Goal: Information Seeking & Learning: Check status

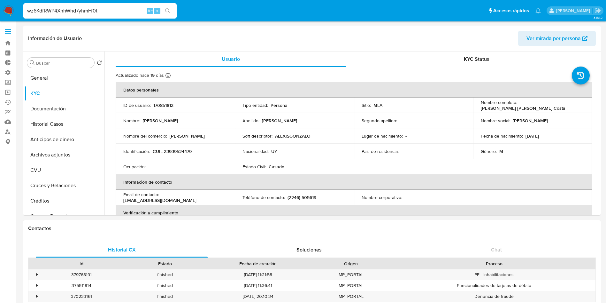
select select "10"
type input "wz6KdfRWP4XnhWhd7yhmFf0t"
click at [169, 11] on icon "search-icon" at bounding box center [167, 10] width 5 height 5
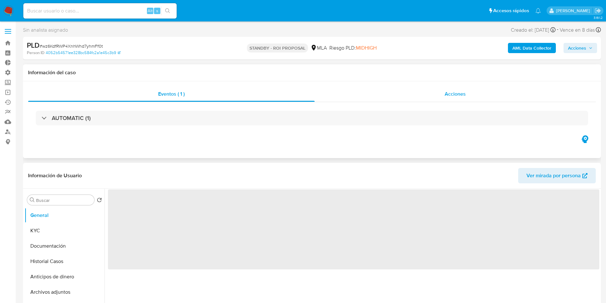
click at [457, 100] on div "Acciones" at bounding box center [455, 93] width 281 height 15
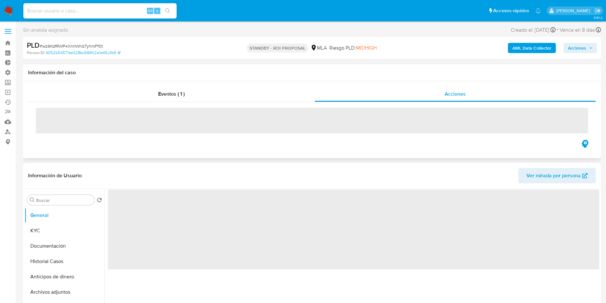
select select "10"
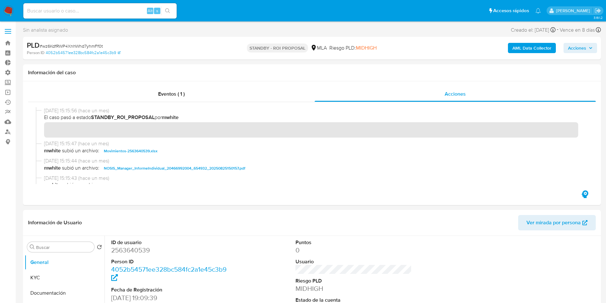
scroll to position [48, 0]
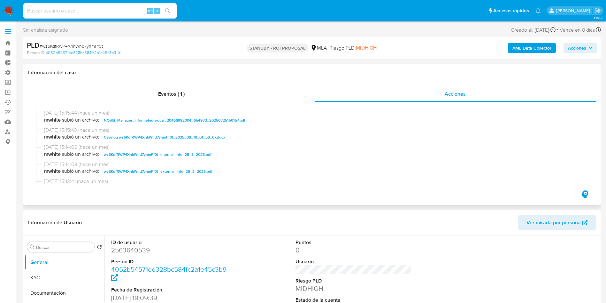
click at [166, 135] on span "Caselog wz6KdfRWP4XnhWhd7yhmFf0t_2025_08_19_01_58_07.docx" at bounding box center [164, 137] width 121 height 8
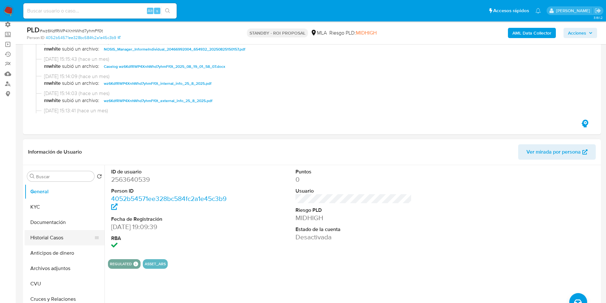
click at [48, 231] on button "Historial Casos" at bounding box center [62, 237] width 75 height 15
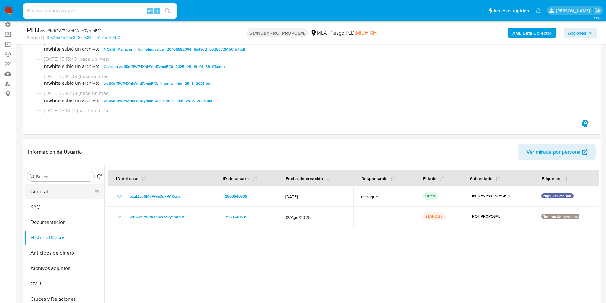
click at [27, 193] on button "General" at bounding box center [62, 191] width 75 height 15
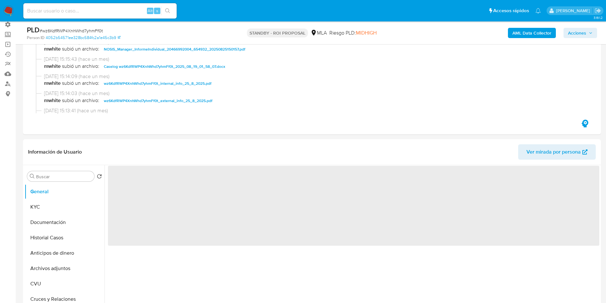
scroll to position [96, 0]
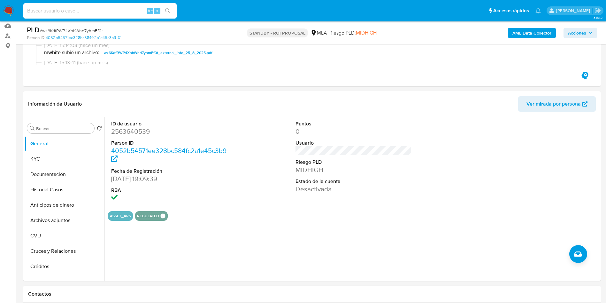
click at [94, 8] on input at bounding box center [99, 11] width 153 height 8
paste input "wz6KdfRWP4XnhWhd7yhmFf0t"
click at [167, 11] on icon "search-icon" at bounding box center [167, 10] width 5 height 5
click at [169, 10] on icon "search-icon" at bounding box center [167, 10] width 5 height 5
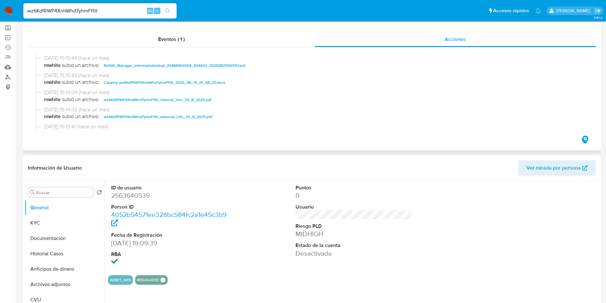
scroll to position [0, 0]
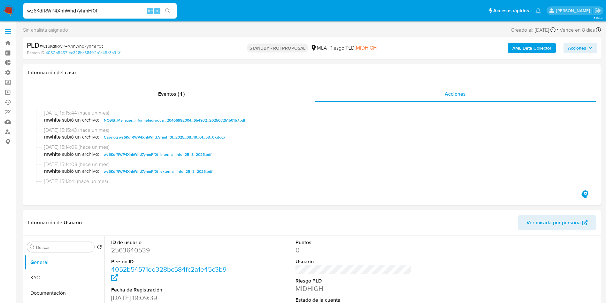
click at [98, 13] on input "wz6KdfRWP4XnhWhd7yhmFf0t" at bounding box center [99, 11] width 153 height 8
paste input "vC0TBhExU7rmdTOY4Ph0jkZm"
type input "vC0TBhExU7rmdTOY4Ph0jkZm"
click at [167, 12] on icon "search-icon" at bounding box center [167, 10] width 5 height 5
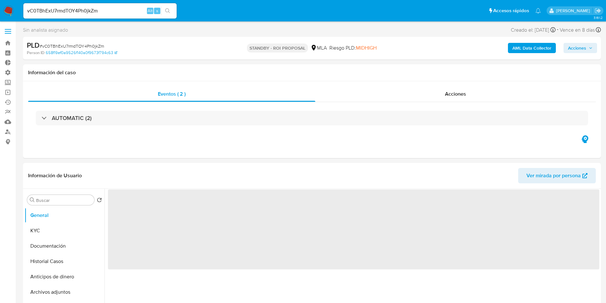
select select "10"
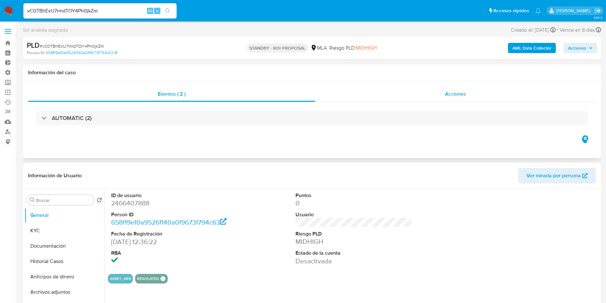
click at [432, 95] on div "Acciones" at bounding box center [455, 93] width 281 height 15
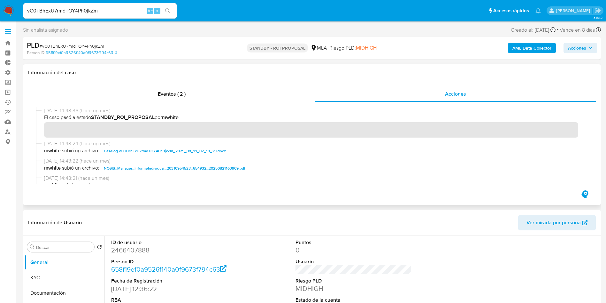
click at [189, 132] on div "26/08/2025 14:43:36 (hace un mes) El caso pasó a estado STANDBY_ROI_PROPOSAL po…" at bounding box center [312, 145] width 553 height 77
click at [159, 148] on span "Caselog vC0TBhExU7rmdTOY4Ph0jkZm_2025_08_19_02_10_29.docx" at bounding box center [165, 151] width 122 height 8
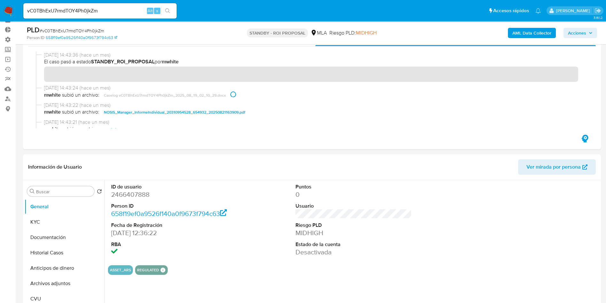
scroll to position [96, 0]
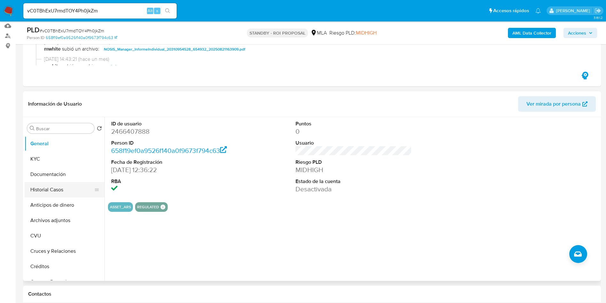
click at [47, 186] on button "Historial Casos" at bounding box center [62, 189] width 75 height 15
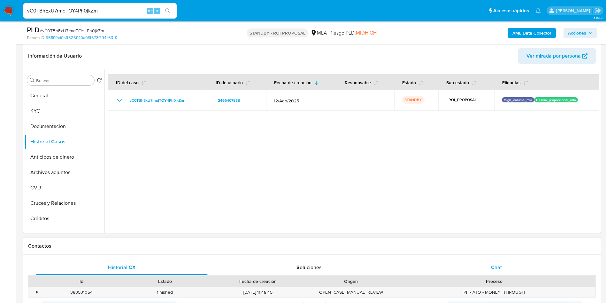
click at [512, 271] on div "Chat" at bounding box center [497, 267] width 172 height 15
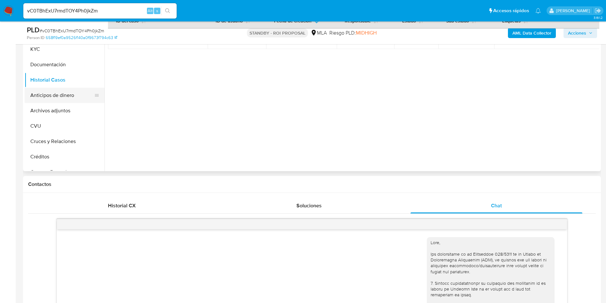
scroll to position [144, 0]
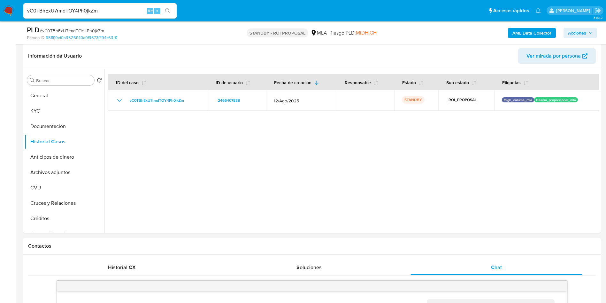
click at [82, 9] on input "vC0TBhExU7rmdTOY4Ph0jkZm" at bounding box center [99, 11] width 153 height 8
paste input "HUrurAz8vjtCX03HazOXrqiO"
type input "HUrurAz8vjtCX03HazOXrqiO"
click at [168, 11] on icon "search-icon" at bounding box center [167, 10] width 5 height 5
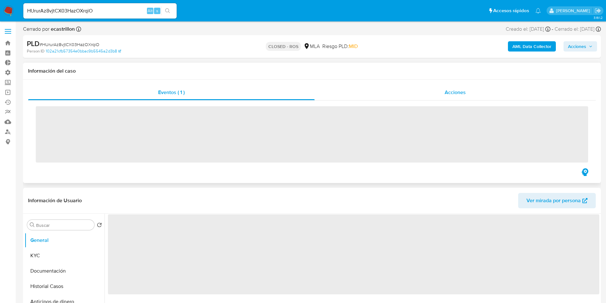
click at [459, 90] on span "Acciones" at bounding box center [455, 92] width 21 height 7
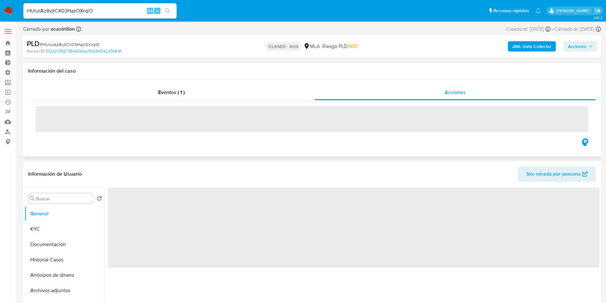
select select "10"
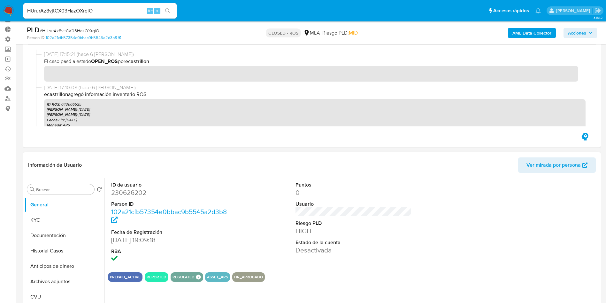
scroll to position [48, 0]
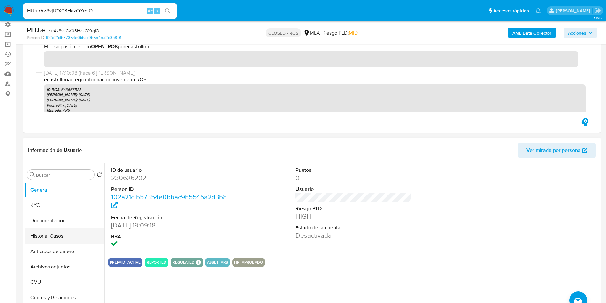
click at [50, 233] on button "Historial Casos" at bounding box center [62, 235] width 75 height 15
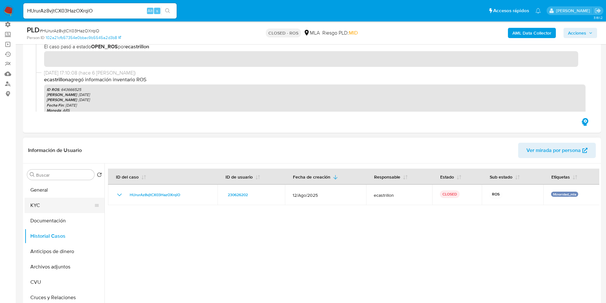
click at [40, 207] on button "KYC" at bounding box center [62, 205] width 75 height 15
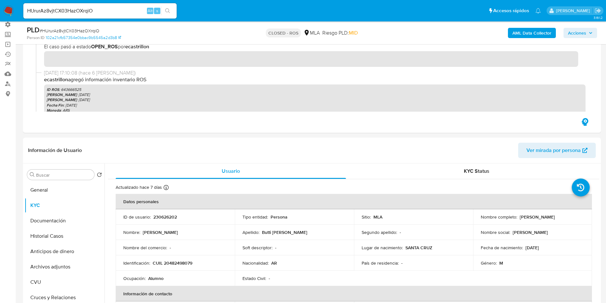
click at [88, 7] on input "HUrurAz8vjtCX03HazOXrqiO" at bounding box center [99, 11] width 153 height 8
paste input "WEQguR5ahY0jHuWgKsF9SSJs"
type input "WEQguR5ahY0jHuWgKsF9SSJs"
click at [171, 8] on button "search-icon" at bounding box center [167, 10] width 13 height 9
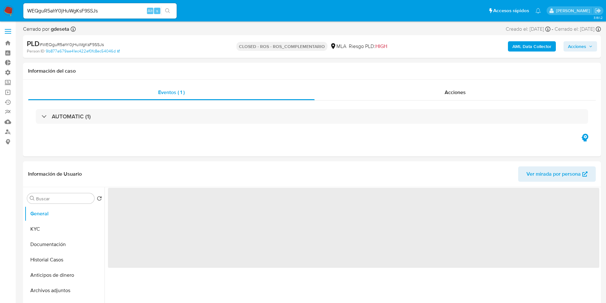
select select "10"
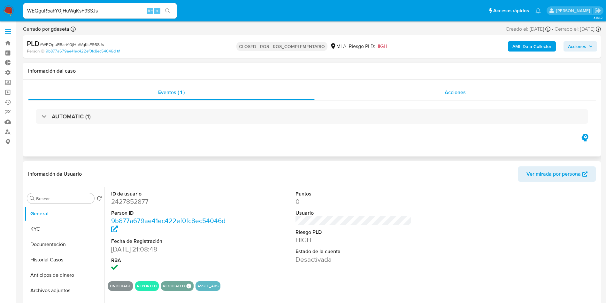
click at [438, 91] on div "Acciones" at bounding box center [455, 92] width 281 height 15
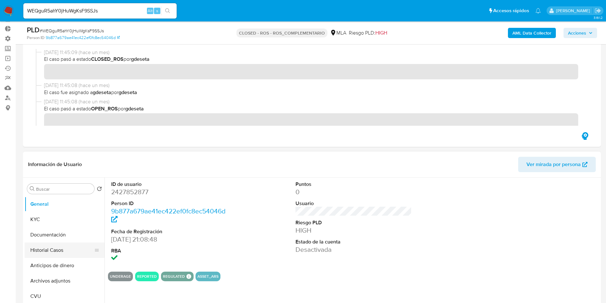
scroll to position [48, 0]
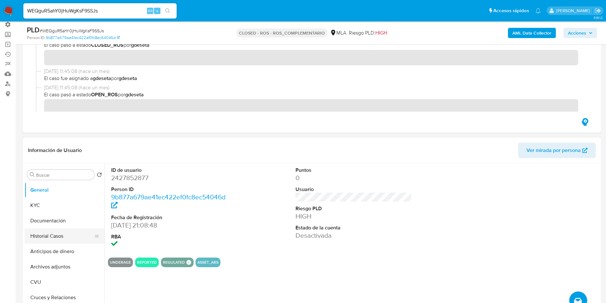
click at [39, 237] on button "Historial Casos" at bounding box center [62, 235] width 75 height 15
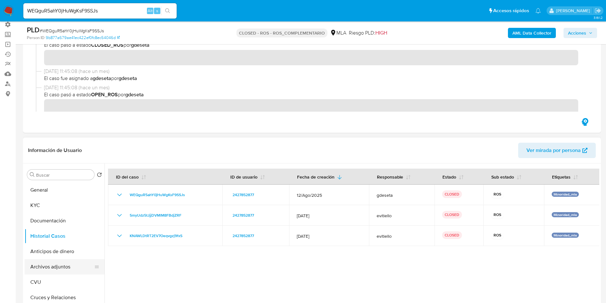
click at [50, 266] on button "Archivos adjuntos" at bounding box center [62, 266] width 75 height 15
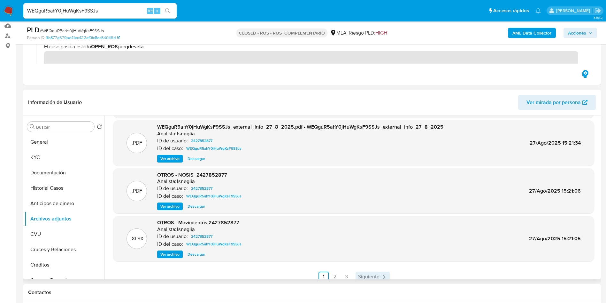
click at [363, 274] on span "Siguiente" at bounding box center [368, 276] width 21 height 5
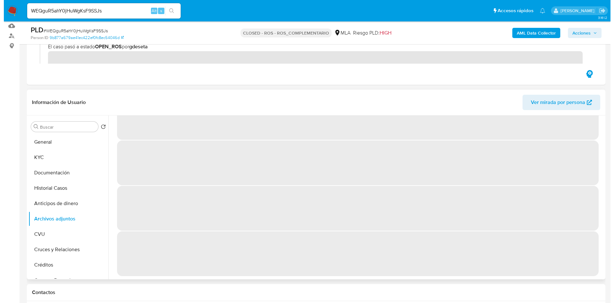
scroll to position [0, 0]
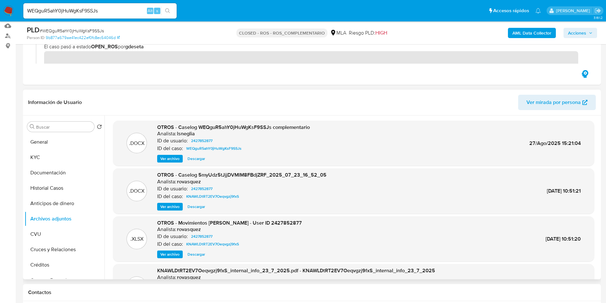
click at [173, 161] on span "Ver archivo" at bounding box center [169, 158] width 19 height 6
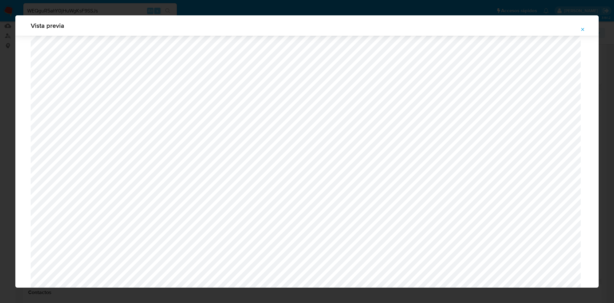
scroll to position [227, 0]
click at [583, 29] on icon "Attachment preview" at bounding box center [582, 29] width 3 height 3
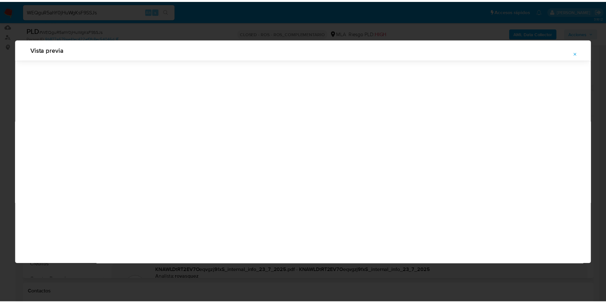
scroll to position [0, 0]
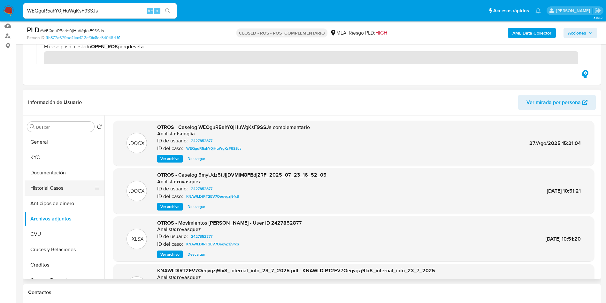
click at [59, 186] on button "Historial Casos" at bounding box center [62, 187] width 75 height 15
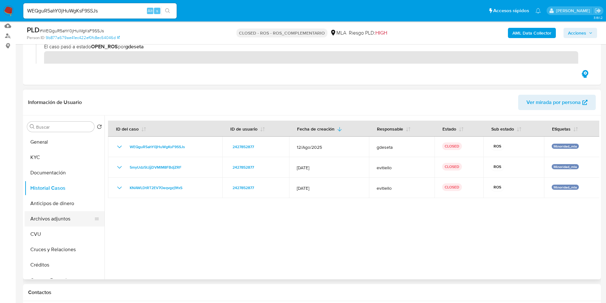
click at [49, 218] on button "Archivos adjuntos" at bounding box center [62, 218] width 75 height 15
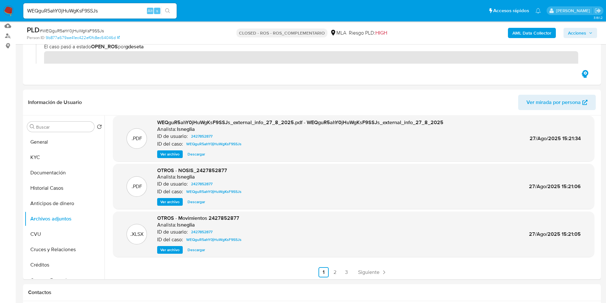
scroll to position [54, 0]
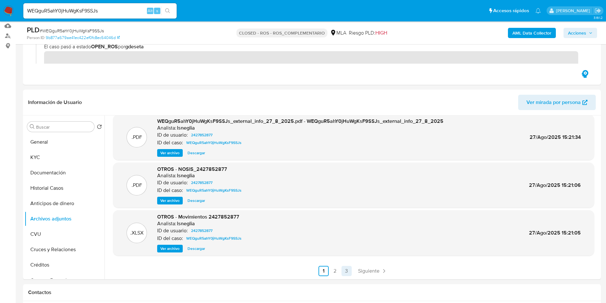
click at [344, 270] on link "3" at bounding box center [347, 271] width 10 height 10
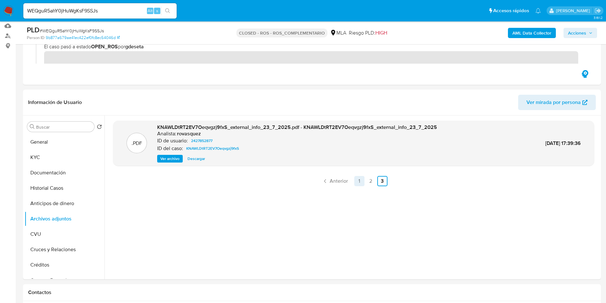
click at [356, 180] on link "1" at bounding box center [359, 181] width 10 height 10
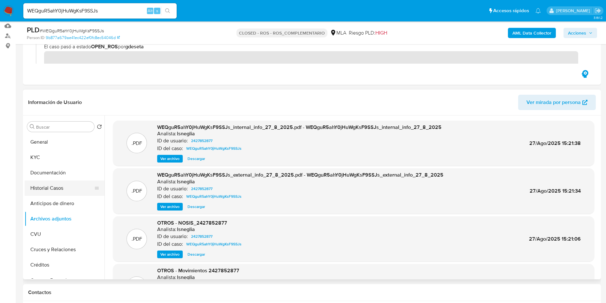
click at [58, 188] on button "Historial Casos" at bounding box center [62, 187] width 75 height 15
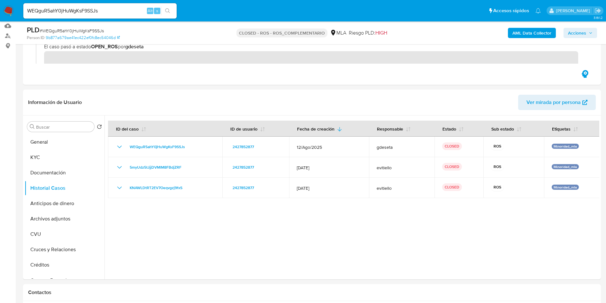
click at [82, 16] on div "WEQguR5ahY0jHuWgKsF9SSJs Alt s" at bounding box center [99, 10] width 153 height 15
click at [83, 10] on input "WEQguR5ahY0jHuWgKsF9SSJs" at bounding box center [99, 11] width 153 height 8
drag, startPoint x: 83, startPoint y: 10, endPoint x: 130, endPoint y: 16, distance: 47.7
click at [83, 10] on input "WEQguR5ahY0jHuWgKsF9SSJs" at bounding box center [99, 11] width 153 height 8
paste input "wz6KdfRWP4XnhWhd7yhmFf0t"
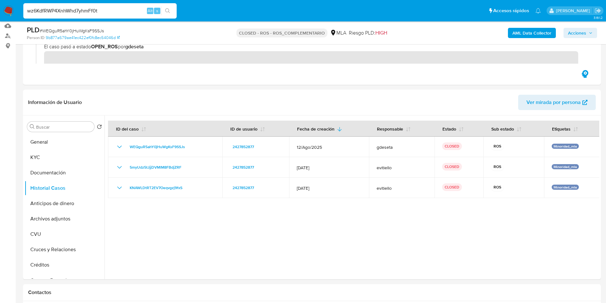
type input "wz6KdfRWP4XnhWhd7yhmFf0t"
click at [164, 11] on button "search-icon" at bounding box center [167, 10] width 13 height 9
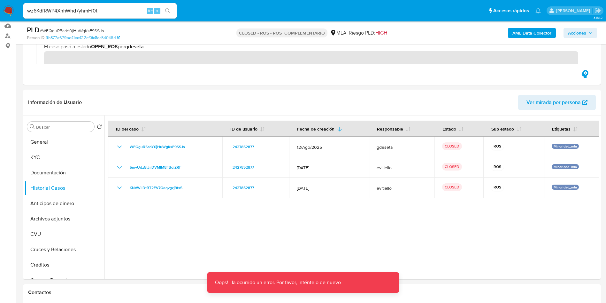
click at [106, 12] on input "wz6KdfRWP4XnhWhd7yhmFf0t" at bounding box center [99, 11] width 153 height 8
click at [173, 13] on button "search-icon" at bounding box center [167, 10] width 13 height 9
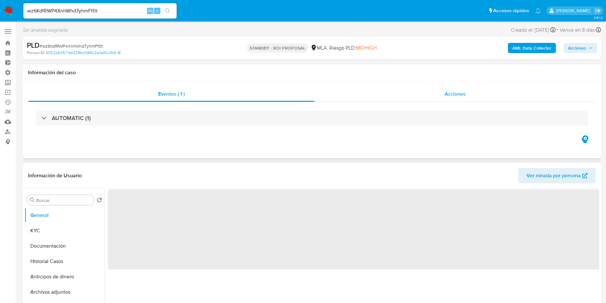
click at [443, 93] on div "Acciones" at bounding box center [455, 93] width 281 height 15
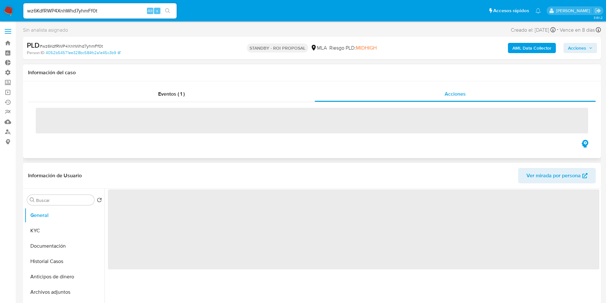
select select "10"
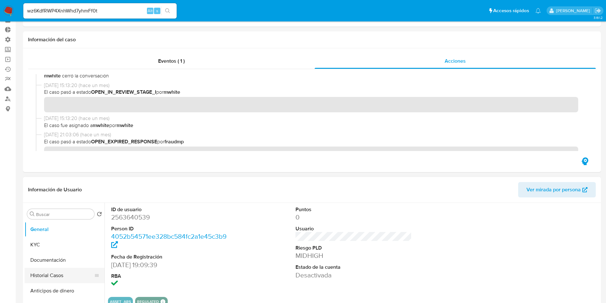
scroll to position [48, 0]
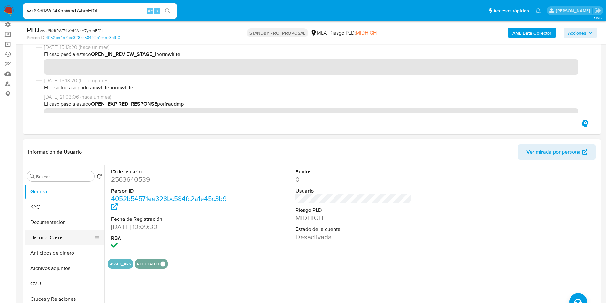
click at [40, 236] on button "Historial Casos" at bounding box center [62, 237] width 75 height 15
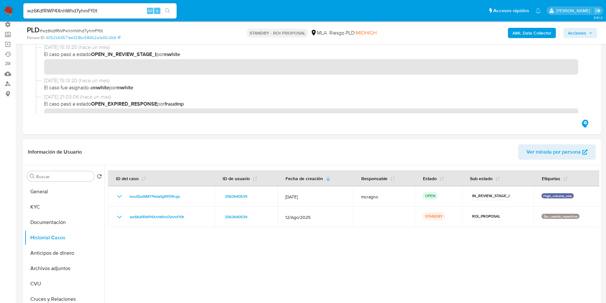
click at [72, 16] on div "wz6KdfRWP4XnhWhd7yhmFf0t Alt s" at bounding box center [99, 10] width 153 height 15
click at [72, 10] on input "wz6KdfRWP4XnhWhd7yhmFf0t" at bounding box center [99, 11] width 153 height 8
paste input "vC0TBhExU7rmdTOY4Ph0jkZm"
type input "vC0TBhExU7rmdTOY4Ph0jkZm"
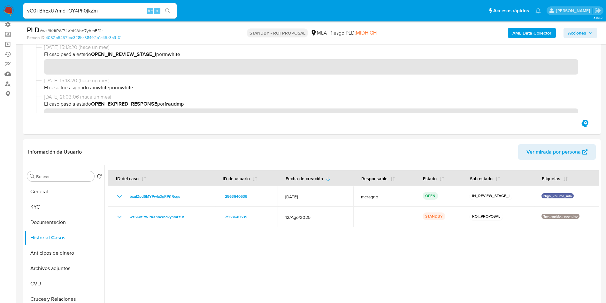
click at [167, 7] on button "search-icon" at bounding box center [167, 10] width 13 height 9
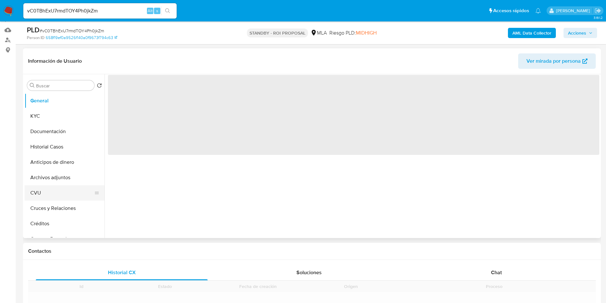
scroll to position [96, 0]
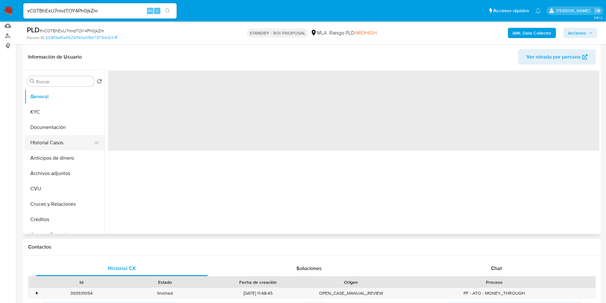
click at [65, 146] on button "Historial Casos" at bounding box center [62, 142] width 75 height 15
select select "10"
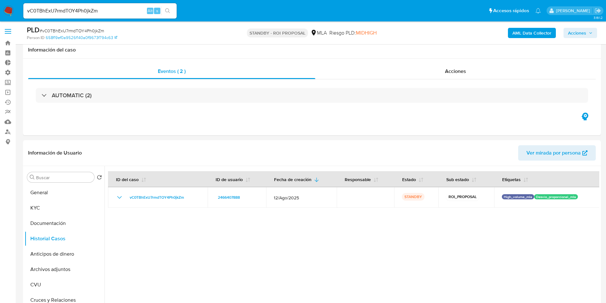
select select "10"
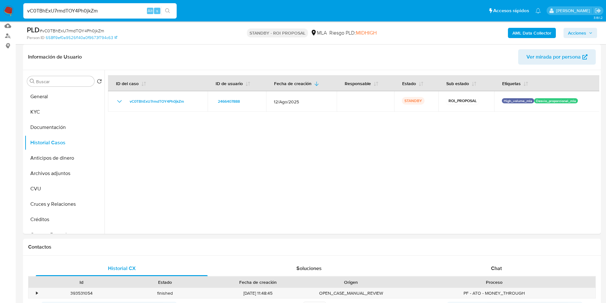
click at [87, 11] on input "vC0TBhExU7rmdTOY4Ph0jkZm" at bounding box center [99, 11] width 153 height 8
paste input "wz6KdfRWP4XnhWhd7yhmFf0t"
type input "wz6KdfRWP4XnhWhd7yhmFf0t"
click at [172, 7] on button "search-icon" at bounding box center [167, 10] width 13 height 9
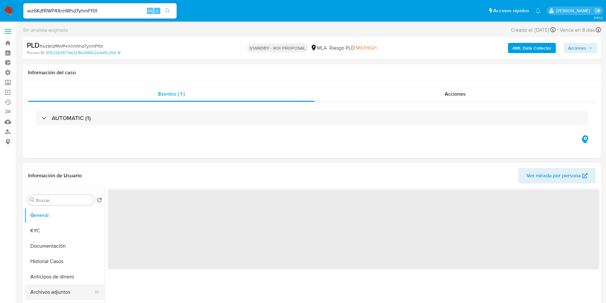
click at [59, 284] on button "Archivos adjuntos" at bounding box center [62, 291] width 75 height 15
select select "10"
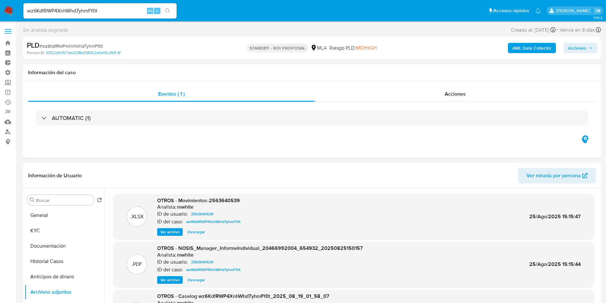
click at [67, 14] on input "wz6KdfRWP4XnhWhd7yhmFf0t" at bounding box center [99, 11] width 153 height 8
paste input "cZLPbNugpoF2W4rmiKmgDjwQ"
type input "cZLPbNugpoF2W4rmiKmgDjwQ"
click at [168, 10] on icon "search-icon" at bounding box center [167, 10] width 5 height 5
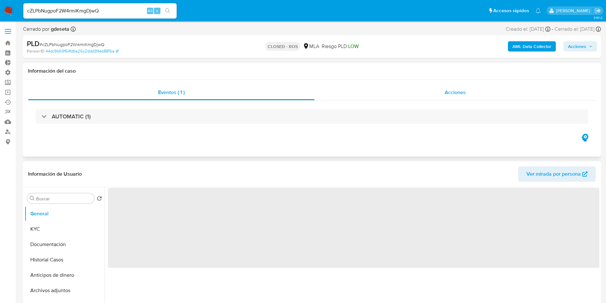
click at [435, 99] on div "Acciones" at bounding box center [455, 92] width 281 height 15
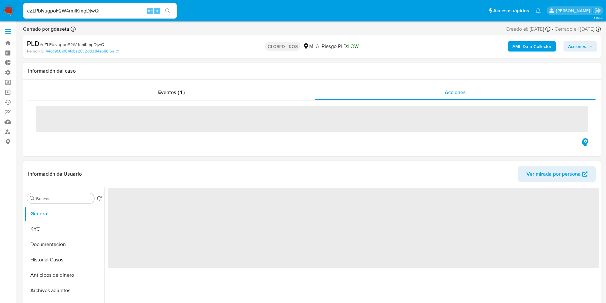
select select "10"
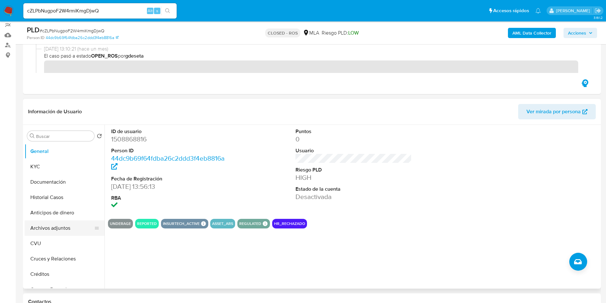
scroll to position [96, 0]
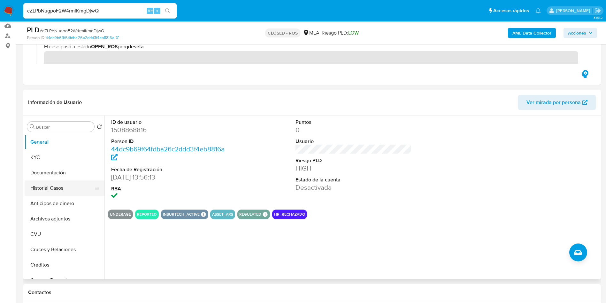
click at [58, 189] on button "Historial Casos" at bounding box center [62, 187] width 75 height 15
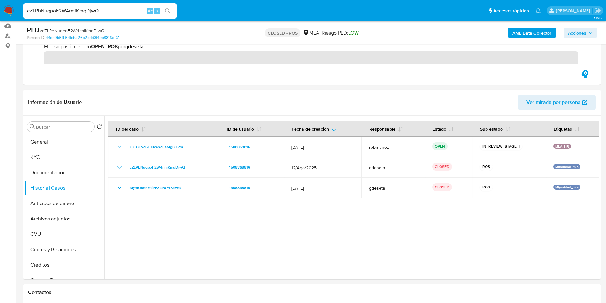
click at [68, 9] on input "cZLPbNugpoF2W4rmiKmgDjwQ" at bounding box center [99, 11] width 153 height 8
paste input "b7BV76cmakCv8VGLFeZeut6X"
type input "b7BV76cmakCv8VGLFeZeut6X"
click at [169, 10] on icon "search-icon" at bounding box center [167, 10] width 5 height 5
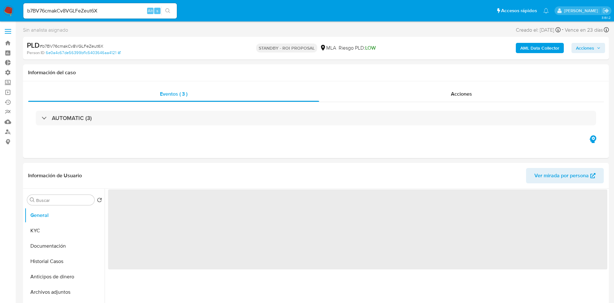
select select "10"
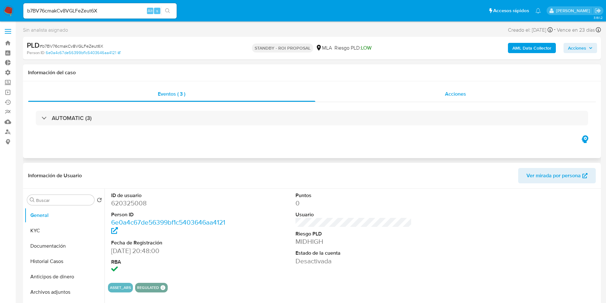
click at [458, 99] on div "Acciones" at bounding box center [455, 93] width 281 height 15
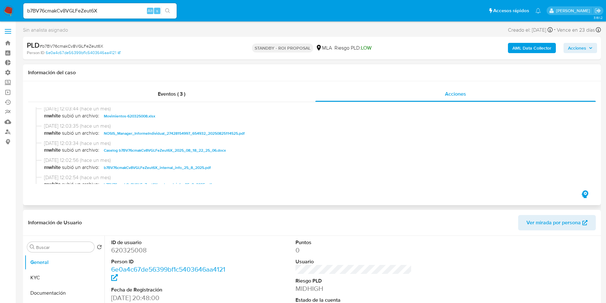
scroll to position [48, 0]
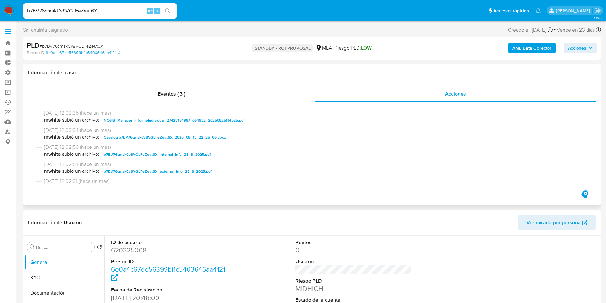
click at [170, 136] on span "Caselog b7BV76cmakCv8VGLFeZeut6X_2025_08_18_22_25_06.docx" at bounding box center [165, 137] width 122 height 8
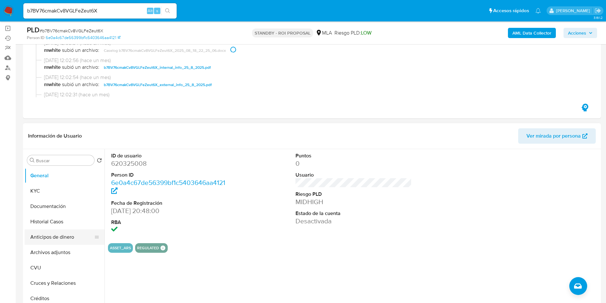
scroll to position [96, 0]
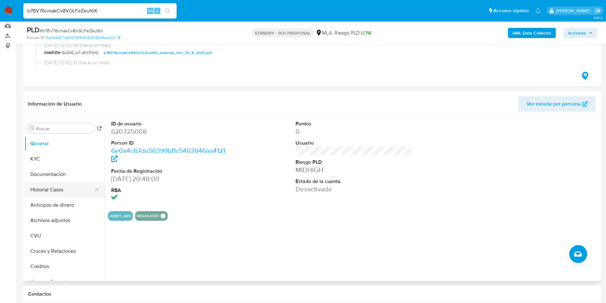
click at [47, 189] on button "Historial Casos" at bounding box center [62, 189] width 75 height 15
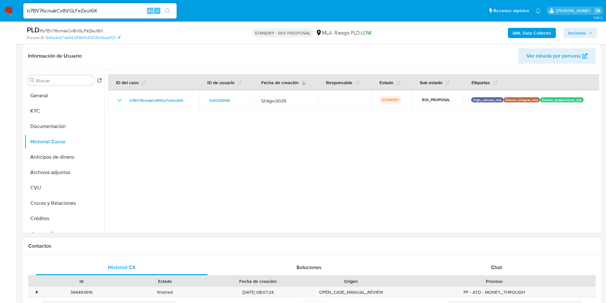
scroll to position [288, 0]
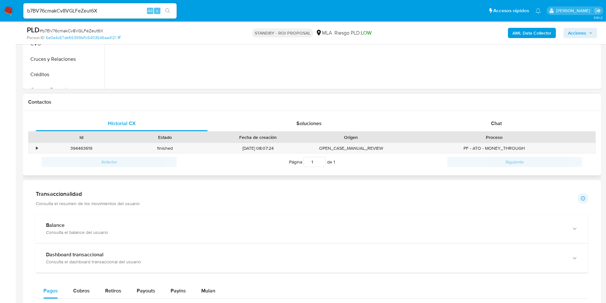
click at [494, 112] on div "Historial CX Soluciones Chat Id Estado Fecha de creación Origen Proceso • 39446…" at bounding box center [312, 143] width 578 height 65
click at [497, 120] on span "Chat" at bounding box center [496, 123] width 11 height 7
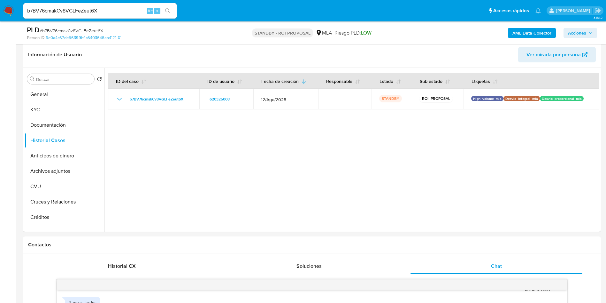
scroll to position [144, 0]
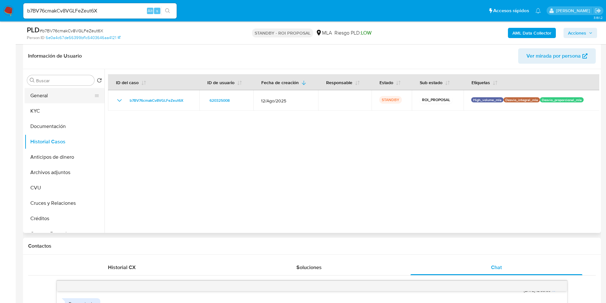
click at [54, 98] on button "General" at bounding box center [62, 95] width 75 height 15
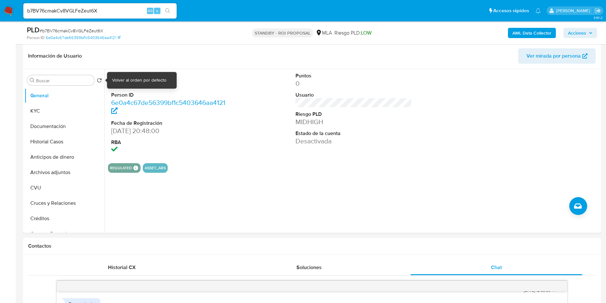
click at [137, 81] on div "Volver al orden por defecto" at bounding box center [139, 80] width 54 height 6
click at [140, 82] on dd "620325008" at bounding box center [169, 83] width 117 height 9
copy dd "620325008"
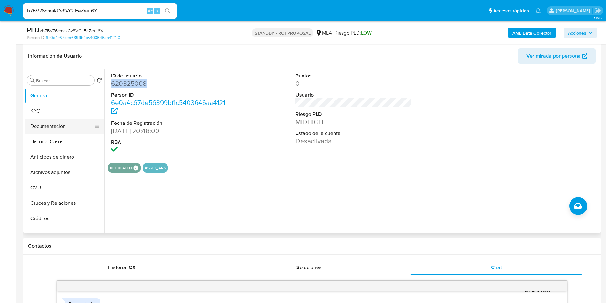
click at [62, 127] on button "Documentación" at bounding box center [62, 126] width 75 height 15
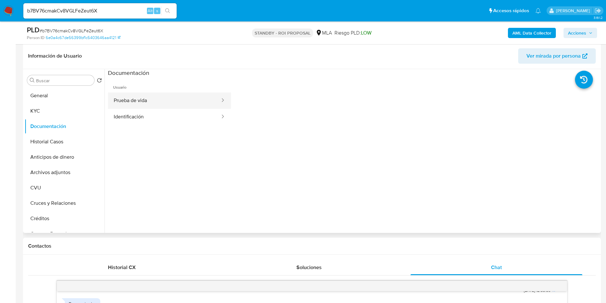
click at [145, 100] on button "Prueba de vida" at bounding box center [164, 100] width 113 height 16
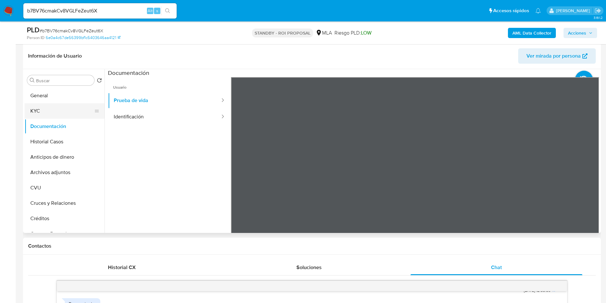
click at [58, 113] on button "KYC" at bounding box center [62, 110] width 75 height 15
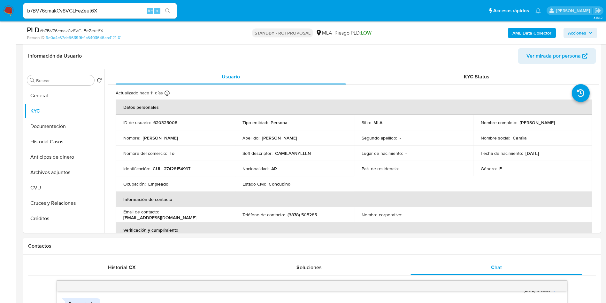
click at [91, 13] on input "b7BV76cmakCv8VGLFeZeut6X" at bounding box center [99, 11] width 153 height 8
paste input "aLNg3nYDqTo4f4Pc11dhBZRB"
type input "aLNg3nYDqTo4f4Pc11dhBZRB"
click at [55, 142] on button "Historial Casos" at bounding box center [62, 141] width 75 height 15
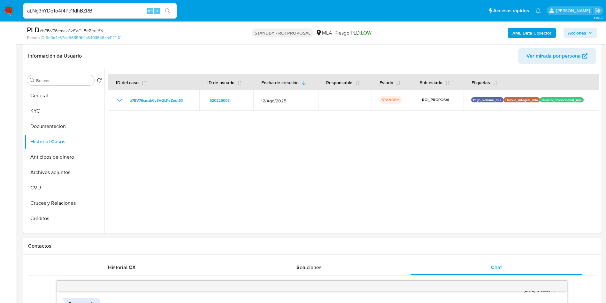
click at [170, 6] on button "search-icon" at bounding box center [167, 10] width 13 height 9
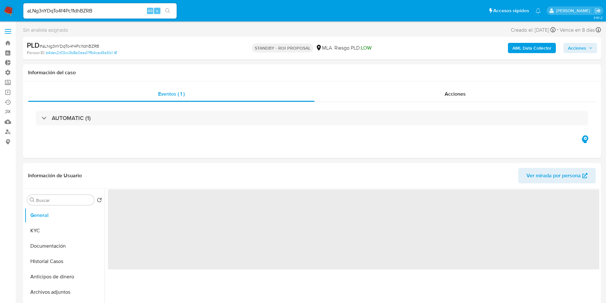
select select "10"
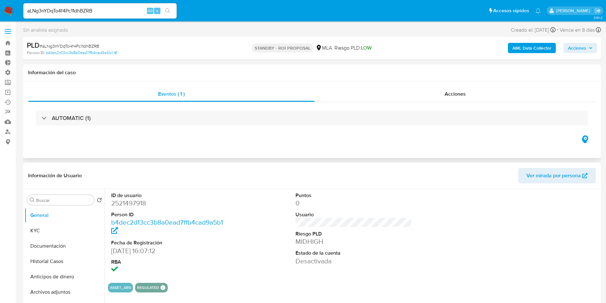
click at [458, 104] on div "AUTOMATIC (1)" at bounding box center [312, 118] width 568 height 32
drag, startPoint x: 454, startPoint y: 96, endPoint x: 435, endPoint y: 103, distance: 19.6
click at [453, 96] on span "Acciones" at bounding box center [455, 93] width 21 height 7
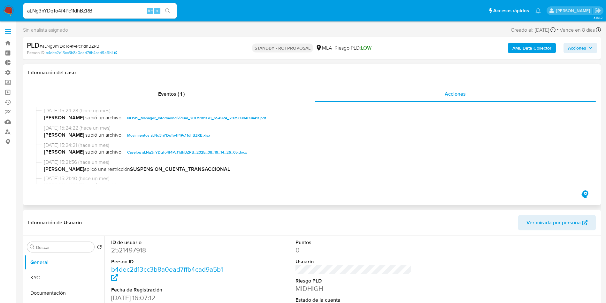
scroll to position [48, 0]
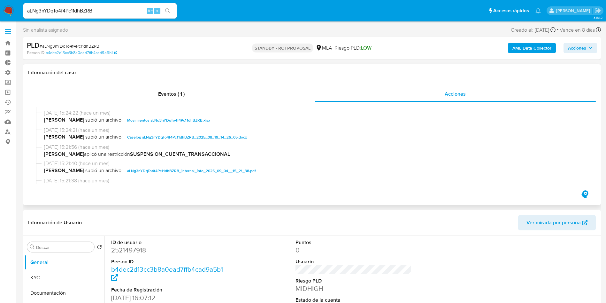
click at [154, 139] on span "Caselog aLNg3nYDqTo4f4Pc11dhBZRB_2025_08_19_14_26_05.docx" at bounding box center [187, 137] width 120 height 8
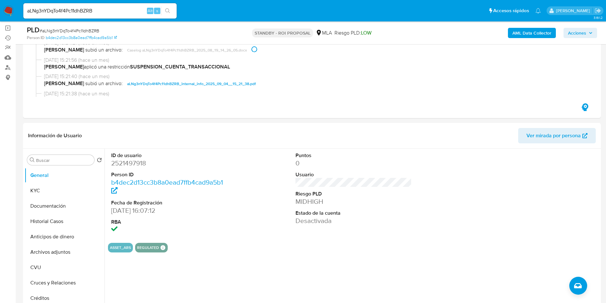
scroll to position [96, 0]
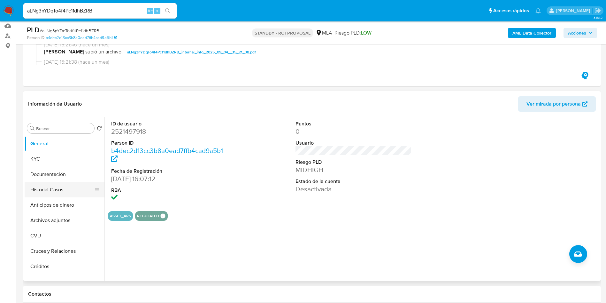
click at [46, 191] on button "Historial Casos" at bounding box center [62, 189] width 75 height 15
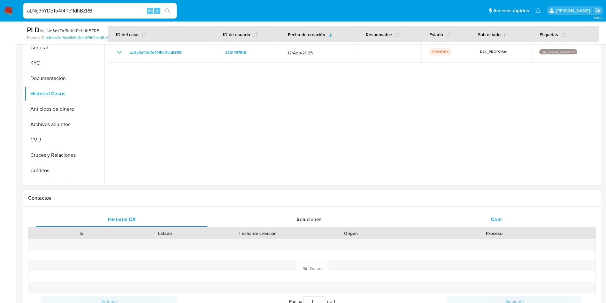
click at [508, 221] on div "Chat" at bounding box center [497, 219] width 172 height 15
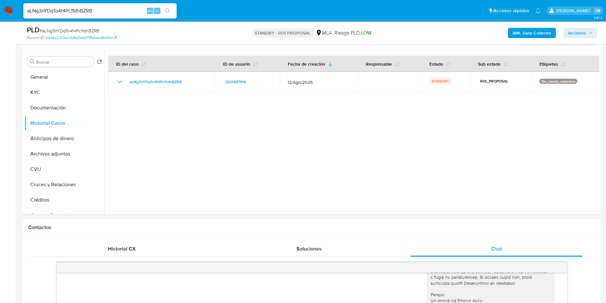
scroll to position [48, 0]
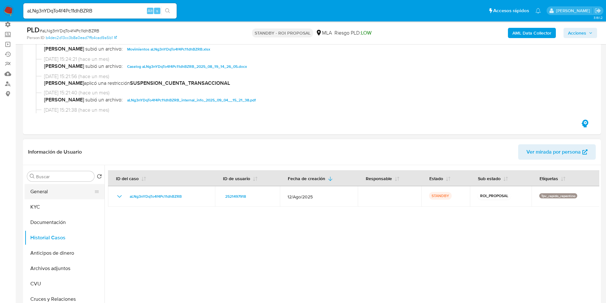
click at [57, 190] on button "General" at bounding box center [62, 191] width 75 height 15
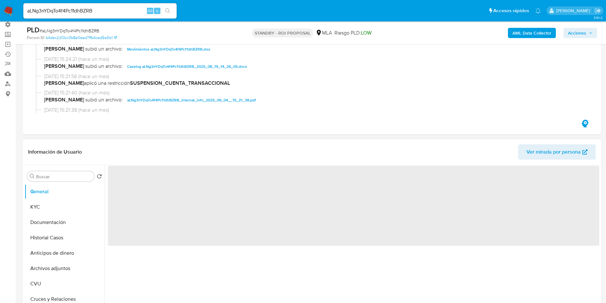
scroll to position [96, 0]
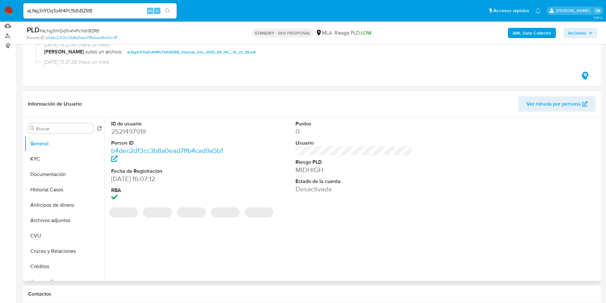
click at [128, 130] on dd "2521497918" at bounding box center [169, 131] width 117 height 9
copy dd "2521497918"
click at [59, 172] on button "Documentación" at bounding box center [62, 174] width 75 height 15
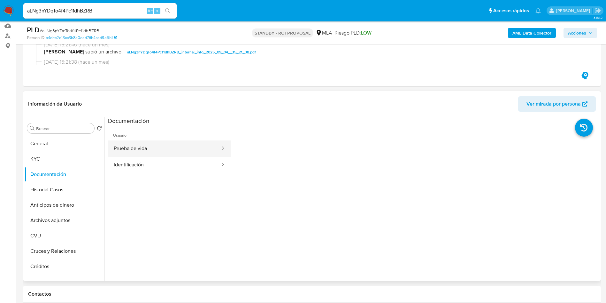
click at [152, 150] on button "Prueba de vida" at bounding box center [164, 148] width 113 height 16
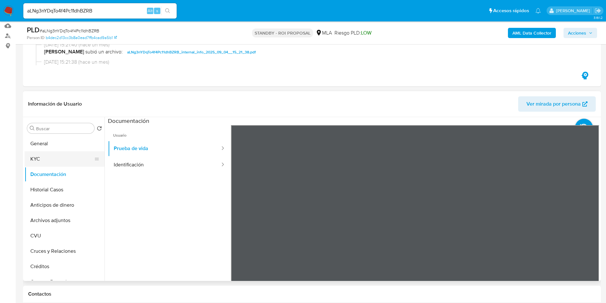
click at [57, 152] on button "KYC" at bounding box center [62, 158] width 75 height 15
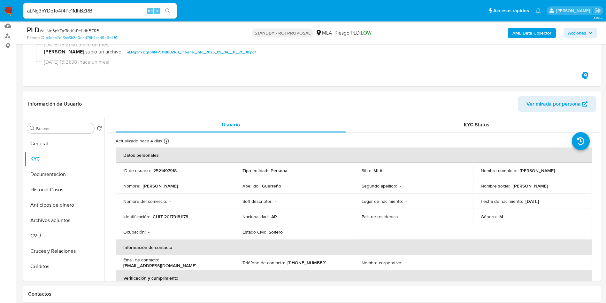
click at [72, 11] on input "aLNg3nYDqTo4f4Pc11dhBZRB" at bounding box center [99, 11] width 153 height 8
paste input "VcpzgA4tF5uRX36VVOvBtU1P"
type input "VcpzgA4tF5uRX36VVOvBtU1P"
click at [171, 12] on button "search-icon" at bounding box center [167, 10] width 13 height 9
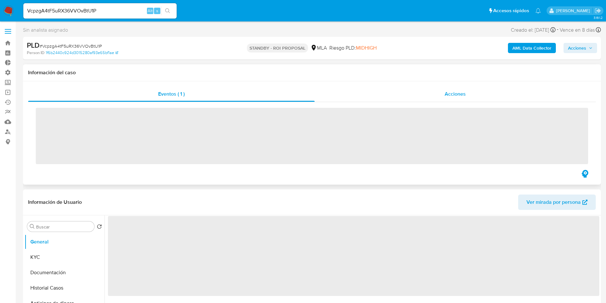
click at [430, 96] on div "Acciones" at bounding box center [455, 93] width 281 height 15
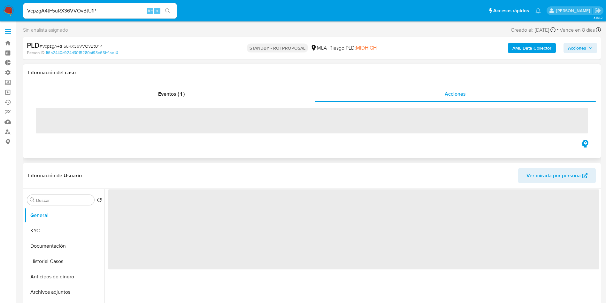
select select "10"
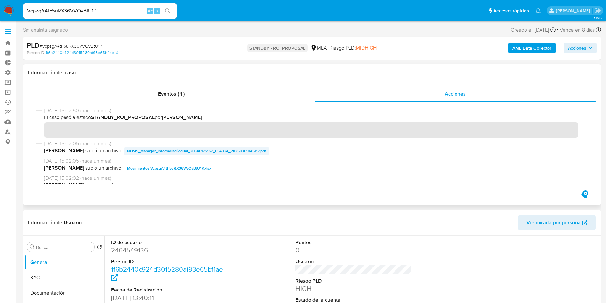
scroll to position [48, 0]
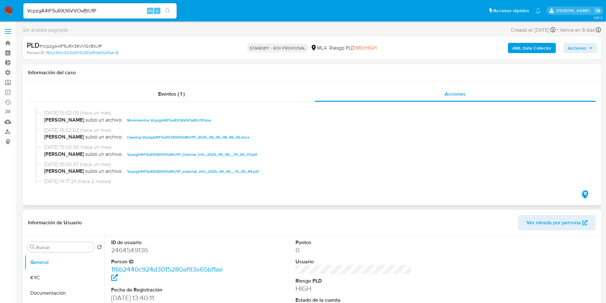
click at [150, 138] on span "Caselog VcpzgA4tF5uRX36VVOvBtU1P_2025_09_09_08_46_05.docx" at bounding box center [188, 137] width 122 height 8
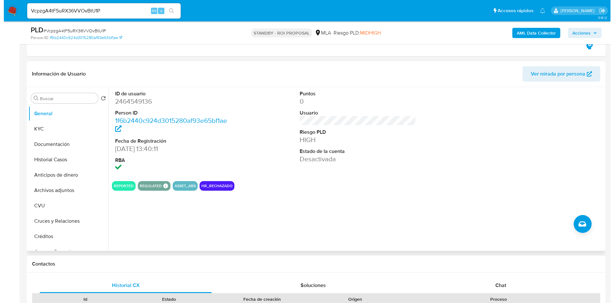
scroll to position [144, 0]
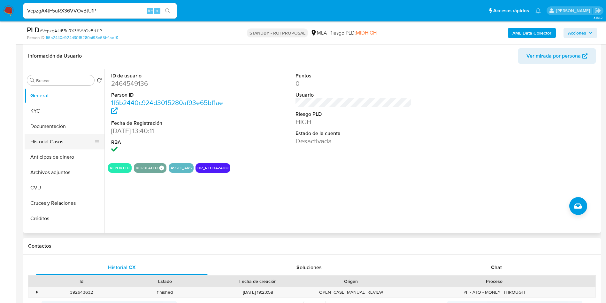
click at [57, 146] on button "Historial Casos" at bounding box center [62, 141] width 75 height 15
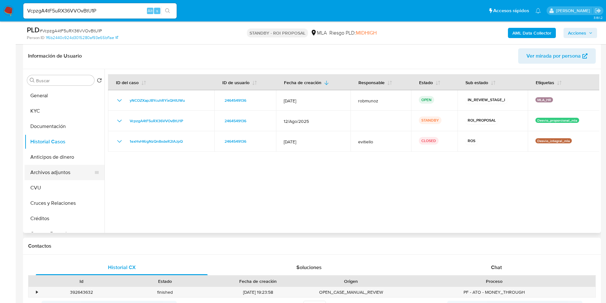
click at [66, 174] on button "Archivos adjuntos" at bounding box center [62, 172] width 75 height 15
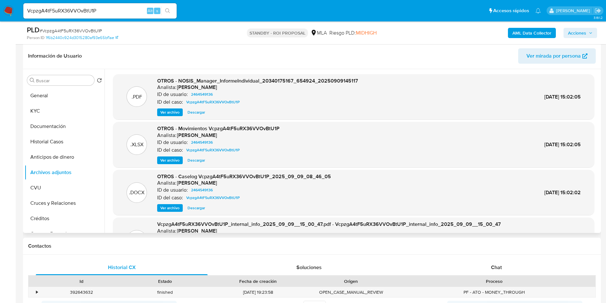
click at [178, 207] on span "Ver archivo" at bounding box center [169, 208] width 19 height 6
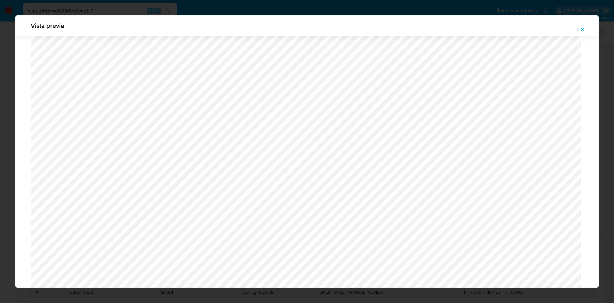
scroll to position [179, 0]
click at [580, 29] on icon "Attachment preview" at bounding box center [582, 29] width 5 height 5
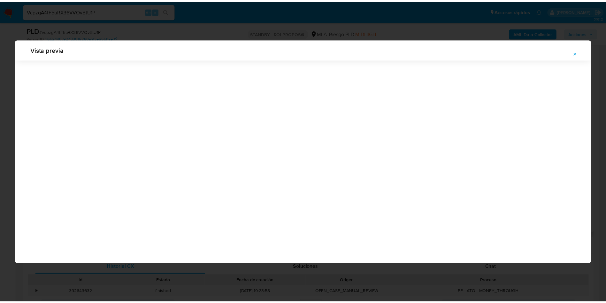
scroll to position [0, 0]
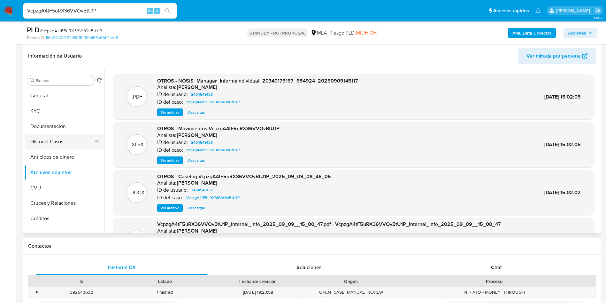
click at [46, 141] on button "Historial Casos" at bounding box center [62, 141] width 75 height 15
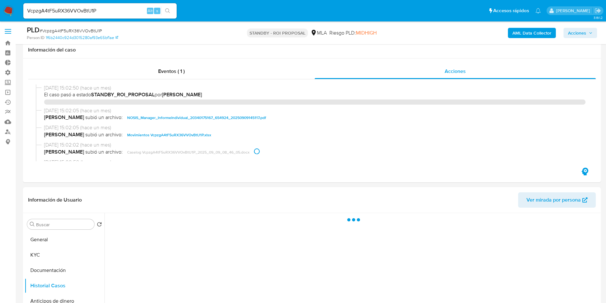
select select "10"
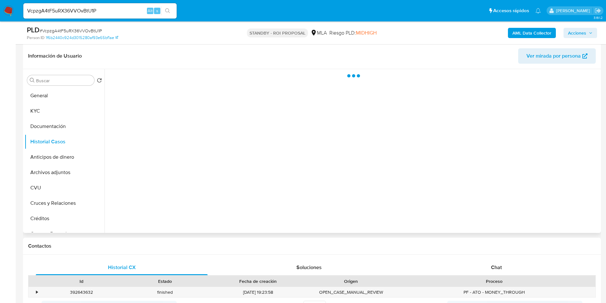
scroll to position [48, 0]
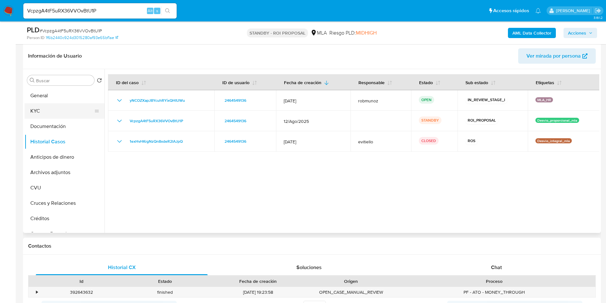
click at [43, 106] on button "KYC" at bounding box center [62, 110] width 75 height 15
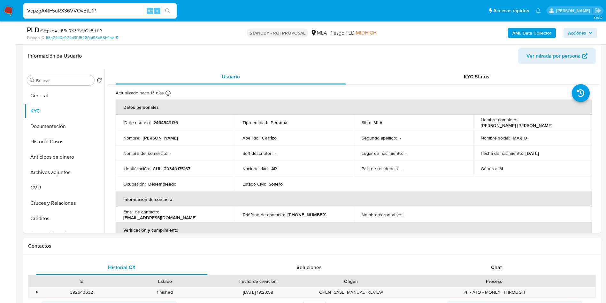
click at [85, 14] on input "VcpzgA4tF5uRX36VVOvBtU1P" at bounding box center [99, 11] width 153 height 8
paste input "UrC4OUoIxpiCMvoMCnVR3wQB"
type input "UrC4OUoIxpiCMvoMCnVR3wQB"
click at [169, 12] on icon "search-icon" at bounding box center [167, 10] width 5 height 5
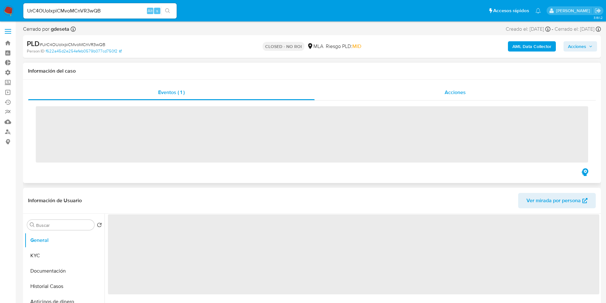
click at [448, 99] on div "Acciones" at bounding box center [455, 92] width 281 height 15
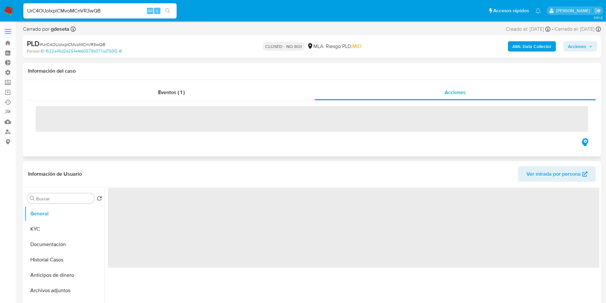
select select "10"
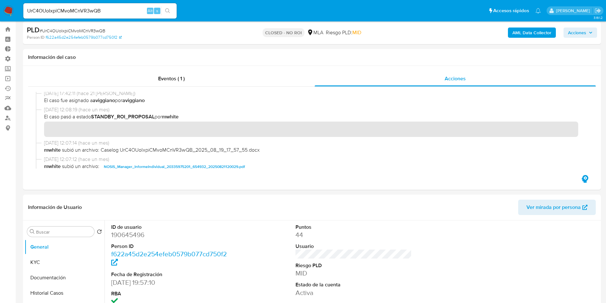
scroll to position [48, 0]
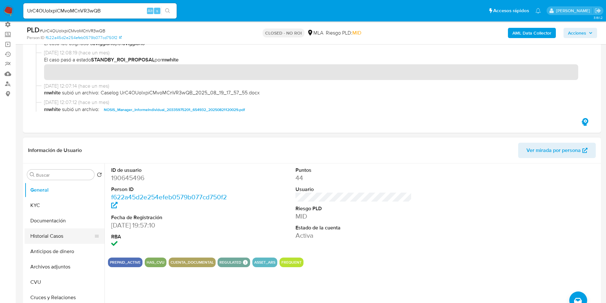
click at [41, 234] on button "Historial Casos" at bounding box center [62, 235] width 75 height 15
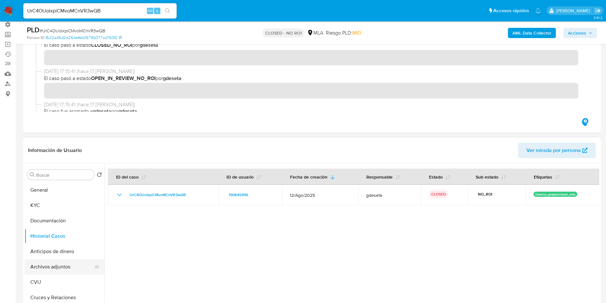
click at [41, 267] on button "Archivos adjuntos" at bounding box center [62, 266] width 75 height 15
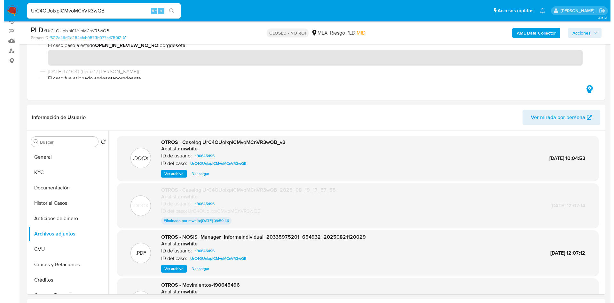
scroll to position [96, 0]
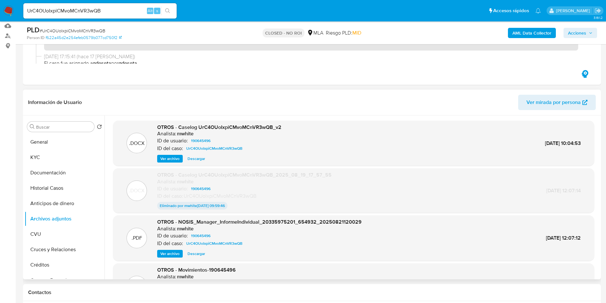
click at [174, 160] on span "Ver archivo" at bounding box center [169, 158] width 19 height 6
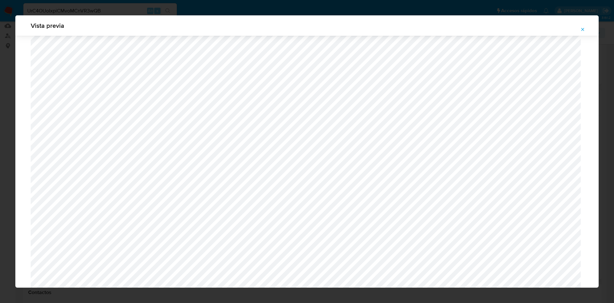
scroll to position [611, 0]
click at [583, 27] on icon "Attachment preview" at bounding box center [582, 29] width 5 height 5
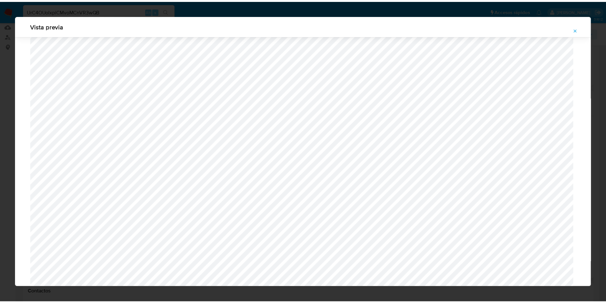
scroll to position [0, 0]
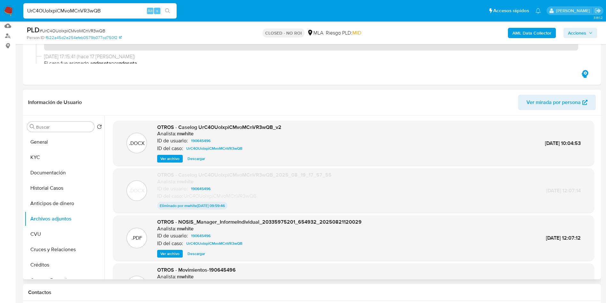
click at [93, 11] on input "UrC4OUoIxpiCMvoMCnVR3wQB" at bounding box center [99, 11] width 153 height 8
paste input "lOuDAoZLuzT9eCbYbfrsDvBP"
type input "lOuDAoZLuzT9eCbYbfrsDvBP"
click at [167, 12] on icon "search-icon" at bounding box center [167, 10] width 5 height 5
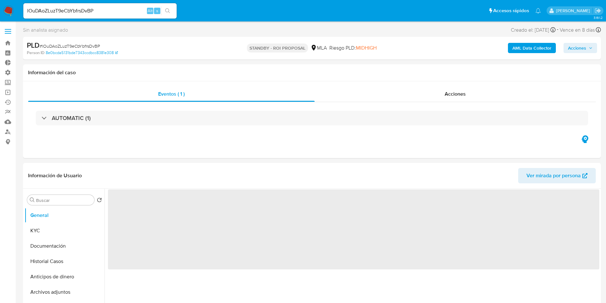
select select "10"
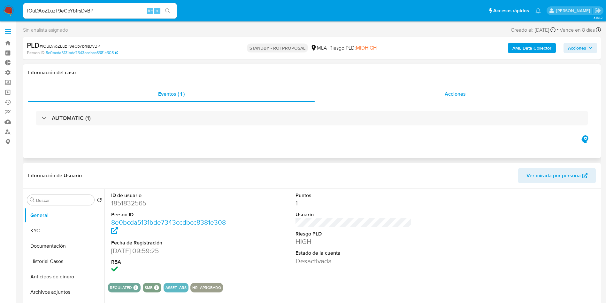
click at [462, 94] on span "Acciones" at bounding box center [455, 93] width 21 height 7
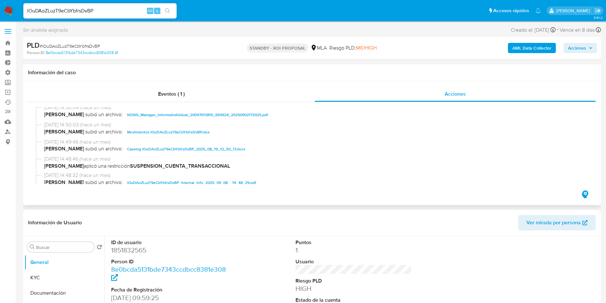
scroll to position [48, 0]
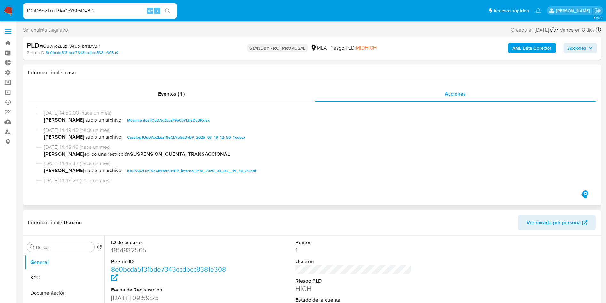
click at [177, 138] on span "Caselog lOuDAoZLuzT9eCbYbfrsDvBP_2025_08_19_12_50_17.docx" at bounding box center [186, 137] width 118 height 8
click at [291, 72] on h1 "Información del caso" at bounding box center [312, 72] width 568 height 6
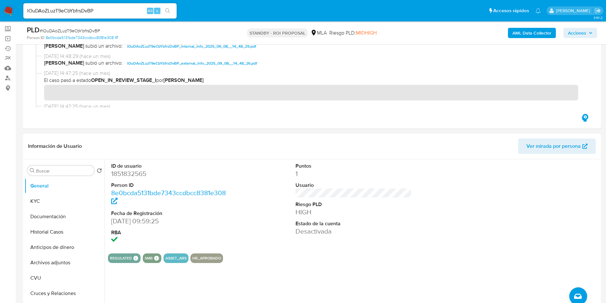
scroll to position [96, 0]
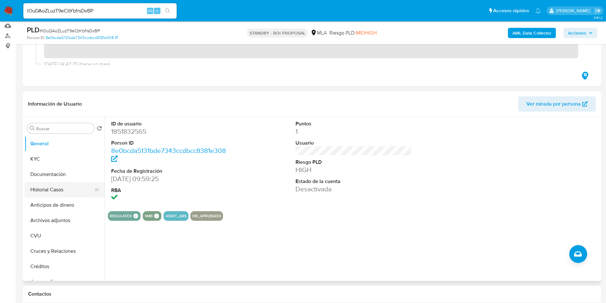
click at [47, 190] on button "Historial Casos" at bounding box center [62, 189] width 75 height 15
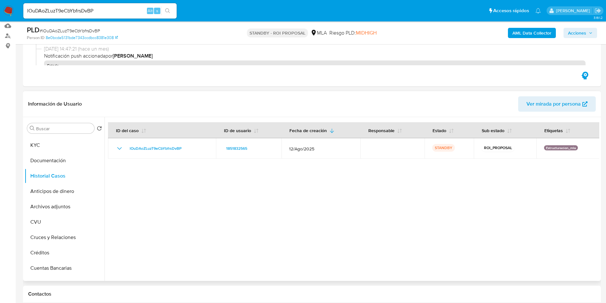
scroll to position [0, 0]
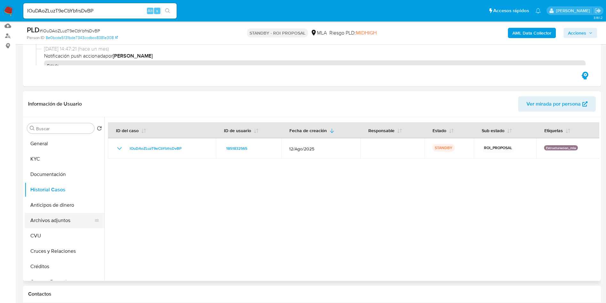
click at [63, 219] on button "Archivos adjuntos" at bounding box center [62, 220] width 75 height 15
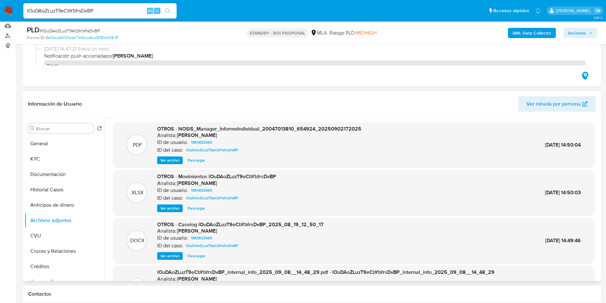
click at [192, 256] on span "Descargar" at bounding box center [197, 256] width 18 height 6
click at [60, 171] on button "Documentación" at bounding box center [62, 174] width 75 height 15
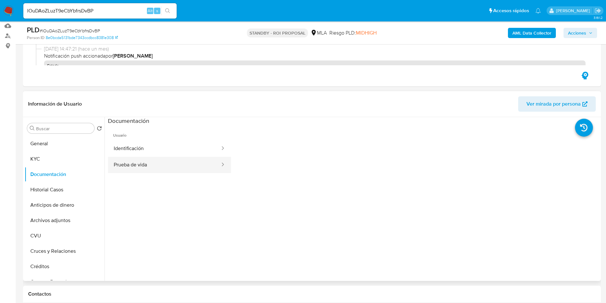
click at [154, 161] on button "Prueba de vida" at bounding box center [164, 165] width 113 height 16
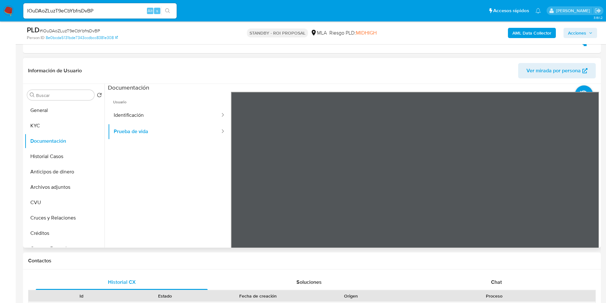
scroll to position [144, 0]
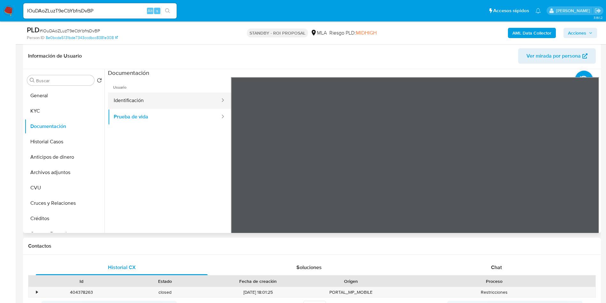
click at [151, 105] on button "Identificación" at bounding box center [164, 100] width 113 height 16
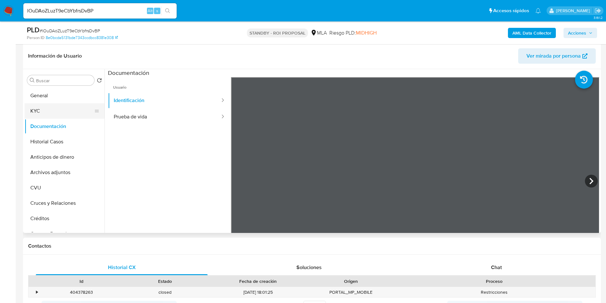
click at [62, 110] on button "KYC" at bounding box center [62, 110] width 75 height 15
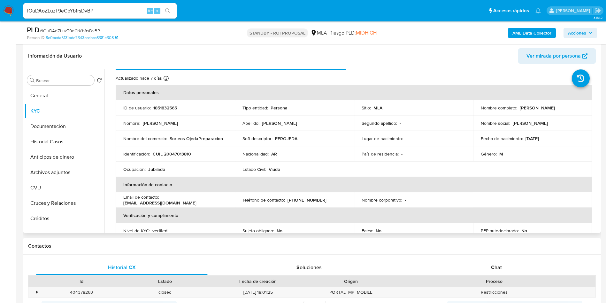
scroll to position [0, 0]
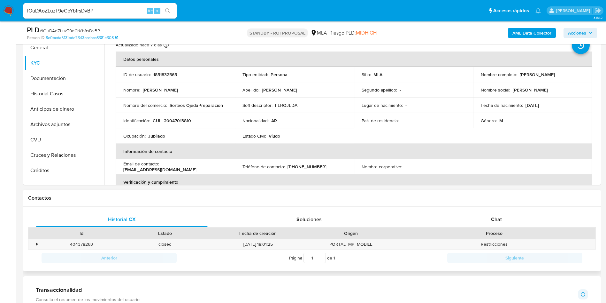
drag, startPoint x: 510, startPoint y: 222, endPoint x: 553, endPoint y: 210, distance: 44.0
click at [509, 222] on div "Chat" at bounding box center [497, 219] width 172 height 15
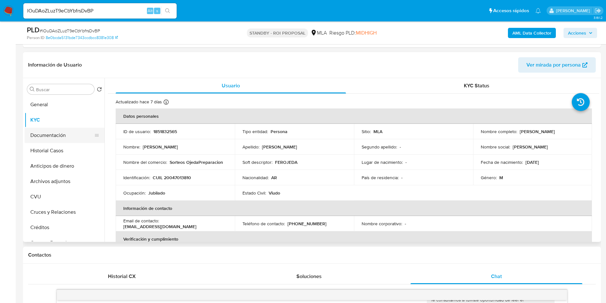
scroll to position [96, 0]
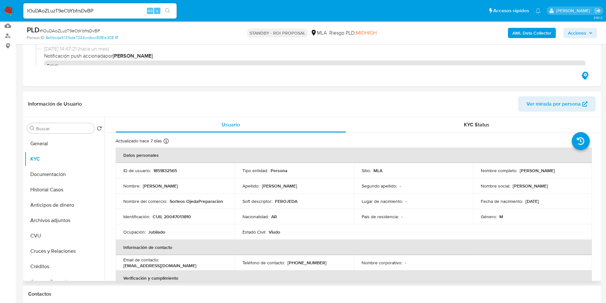
click at [169, 167] on p "1851832565" at bounding box center [165, 170] width 24 height 6
click at [169, 168] on p "1851832565" at bounding box center [165, 170] width 24 height 6
copy p "1851832565"
click at [43, 192] on button "Historial Casos" at bounding box center [62, 189] width 75 height 15
